Goal: Manage account settings

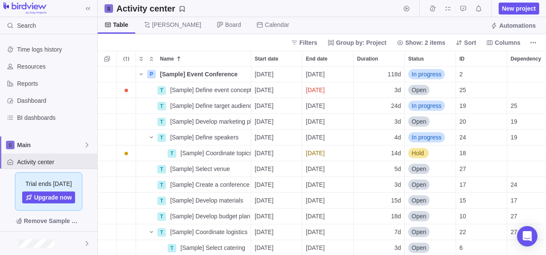
scroll to position [182, 442]
click at [495, 65] on div "ID" at bounding box center [481, 58] width 51 height 15
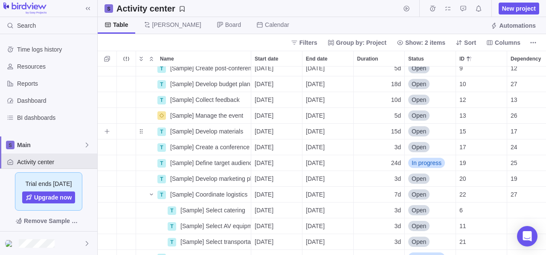
scroll to position [54, 0]
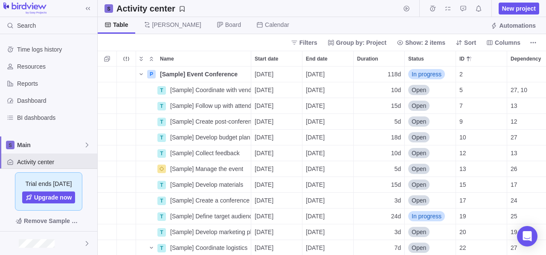
scroll to position [182, 442]
click at [11, 72] on div "Resources" at bounding box center [10, 67] width 14 height 14
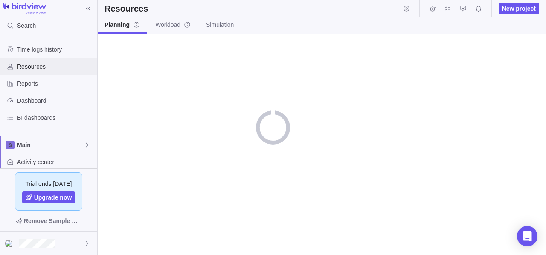
click at [11, 72] on div "Resources" at bounding box center [10, 67] width 14 height 14
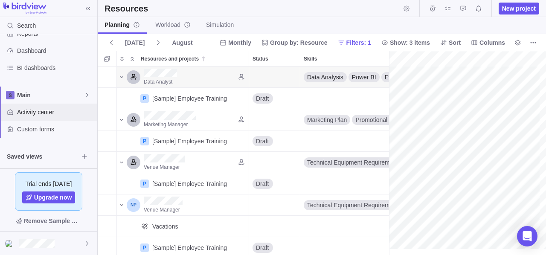
scroll to position [87, 0]
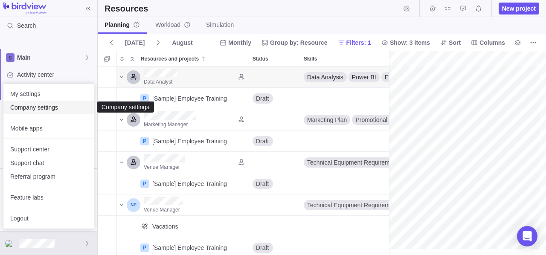
click at [36, 108] on span "Company settings" at bounding box center [48, 107] width 77 height 9
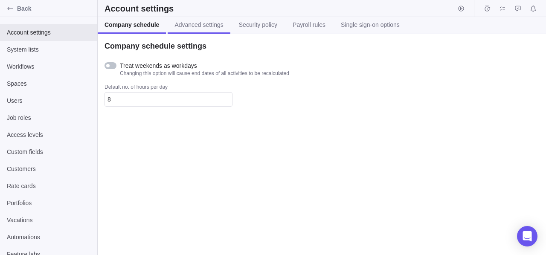
click at [192, 32] on link "Advanced settings" at bounding box center [199, 25] width 62 height 17
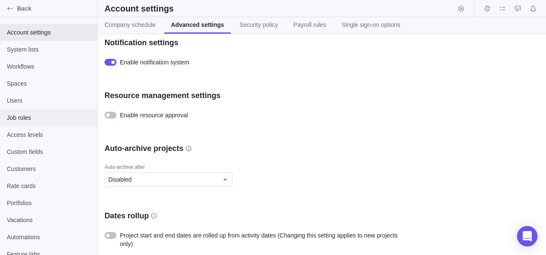
scroll to position [8, 0]
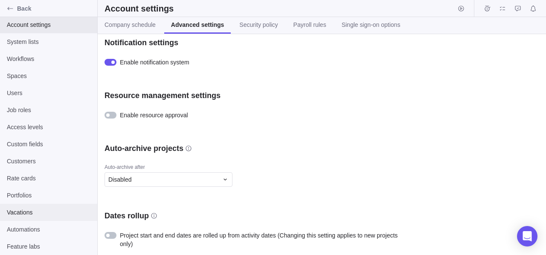
click at [21, 210] on span "Vacations" at bounding box center [49, 212] width 84 height 9
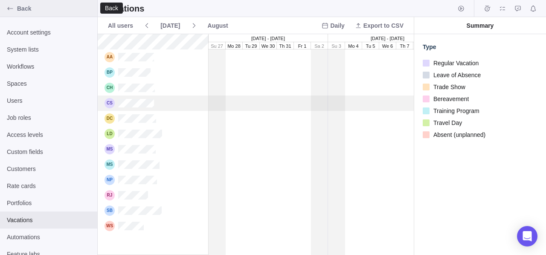
click at [12, 7] on icon "Back" at bounding box center [10, 8] width 7 height 7
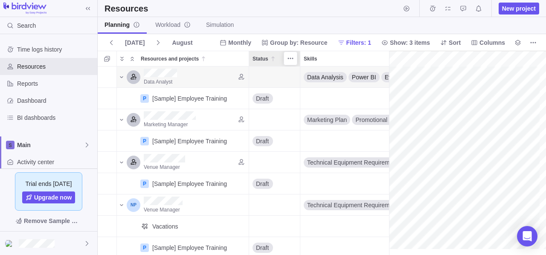
scroll to position [0, 146]
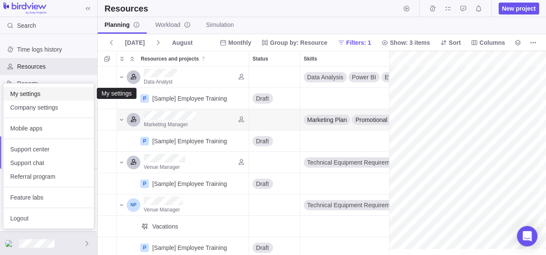
click at [38, 94] on span "My settings" at bounding box center [48, 94] width 77 height 9
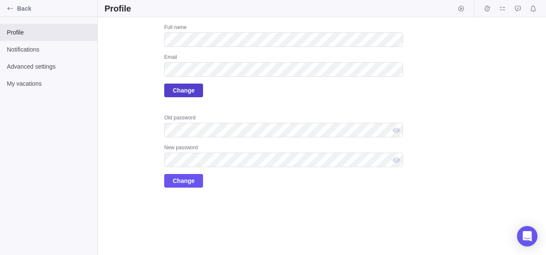
click at [191, 90] on span "Change" at bounding box center [184, 90] width 22 height 10
click at [196, 87] on span "Change" at bounding box center [183, 91] width 39 height 14
click at [185, 89] on span "Change" at bounding box center [184, 90] width 22 height 10
click at [230, 110] on div "Full name Email Change Old password New password Change" at bounding box center [283, 106] width 239 height 164
